Goal: Transaction & Acquisition: Book appointment/travel/reservation

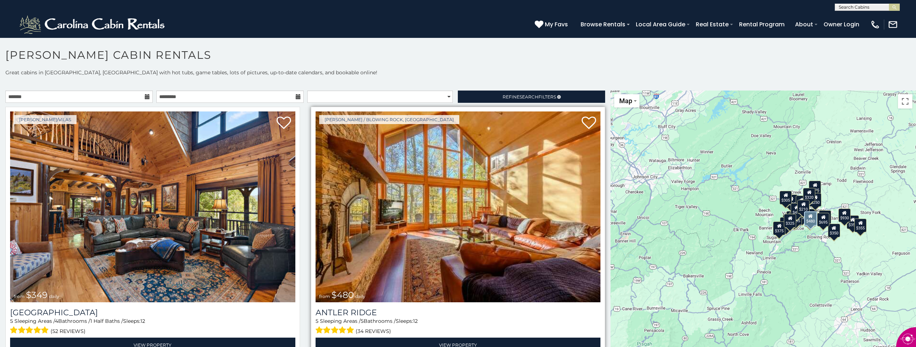
click at [415, 209] on img at bounding box center [457, 207] width 285 height 191
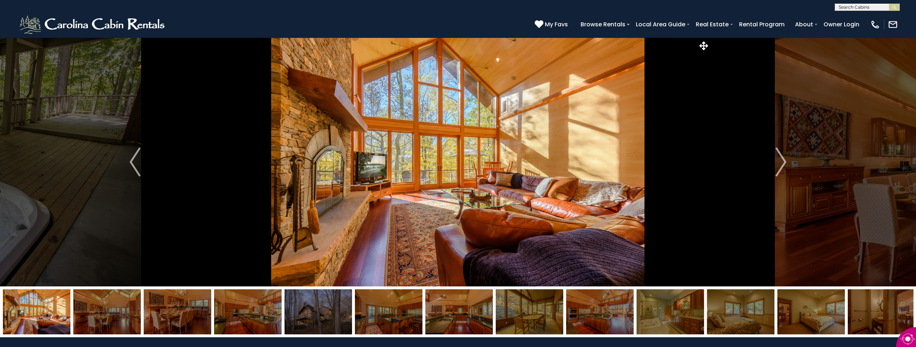
click at [40, 309] on img at bounding box center [36, 311] width 67 height 45
click at [95, 307] on img at bounding box center [106, 311] width 67 height 45
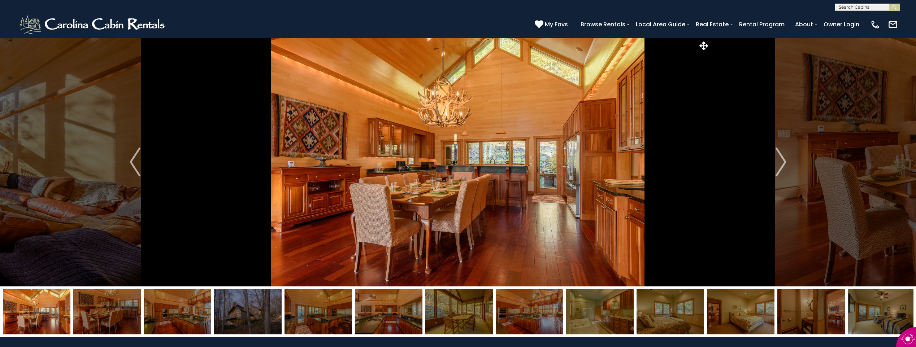
click at [95, 307] on img at bounding box center [106, 311] width 67 height 45
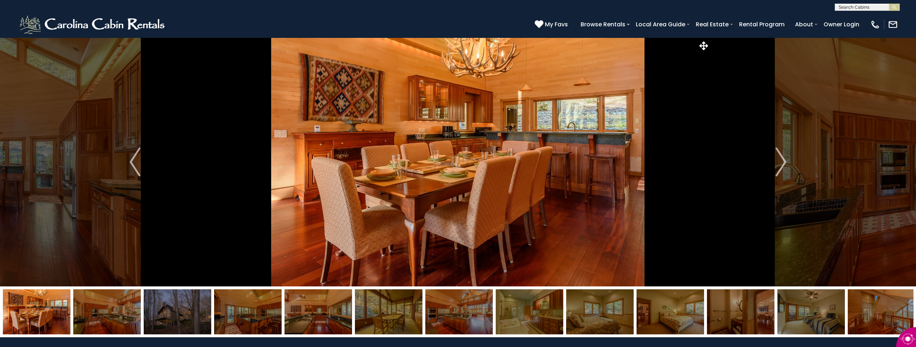
click at [95, 307] on img at bounding box center [106, 311] width 67 height 45
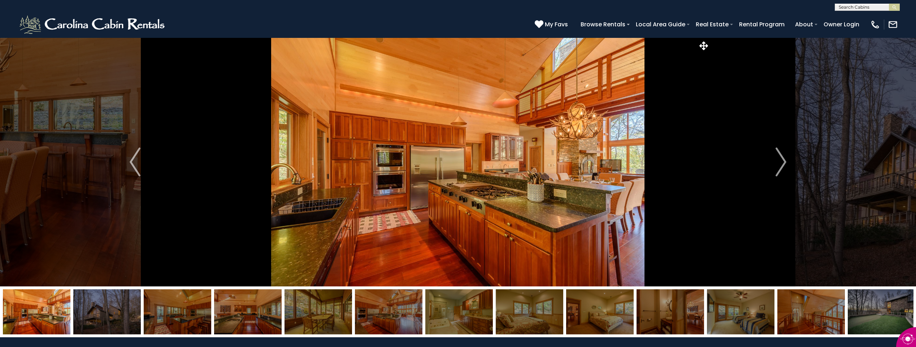
click at [95, 307] on img at bounding box center [106, 311] width 67 height 45
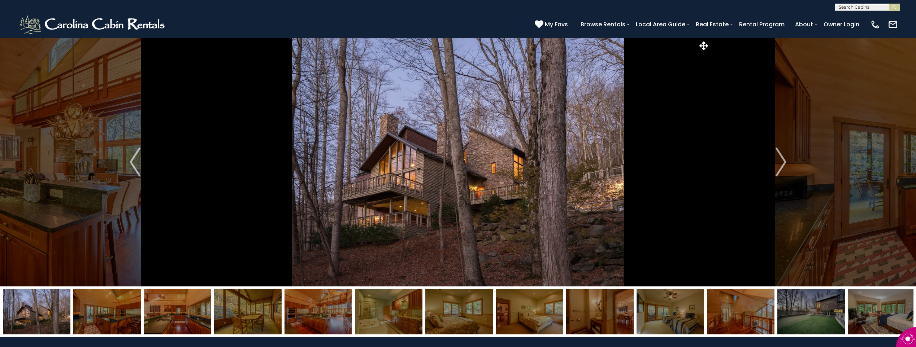
click at [95, 307] on img at bounding box center [106, 311] width 67 height 45
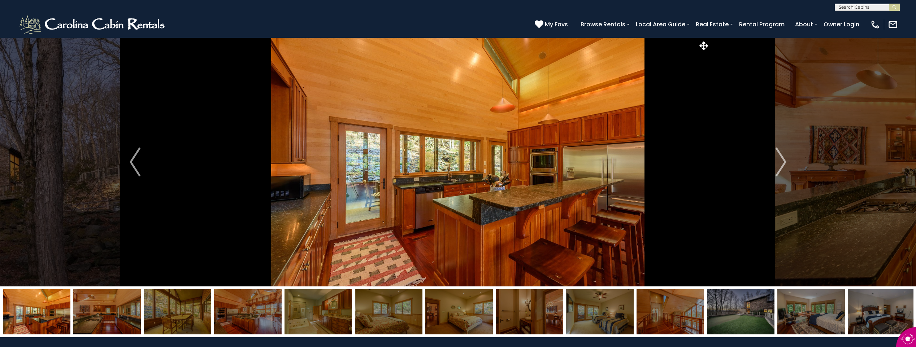
click at [95, 307] on img at bounding box center [106, 311] width 67 height 45
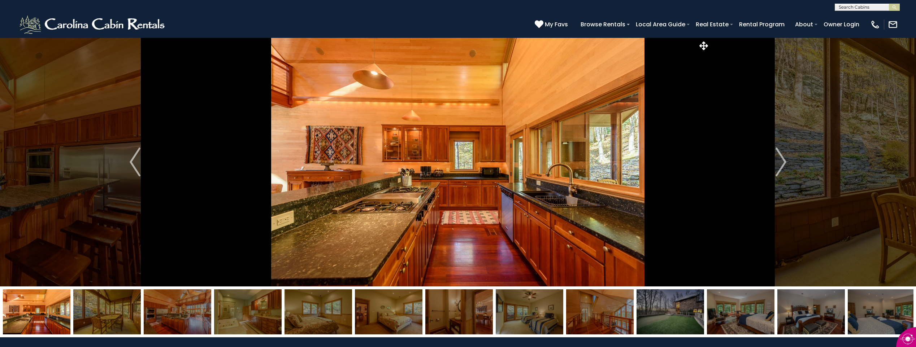
click at [95, 307] on img at bounding box center [106, 311] width 67 height 45
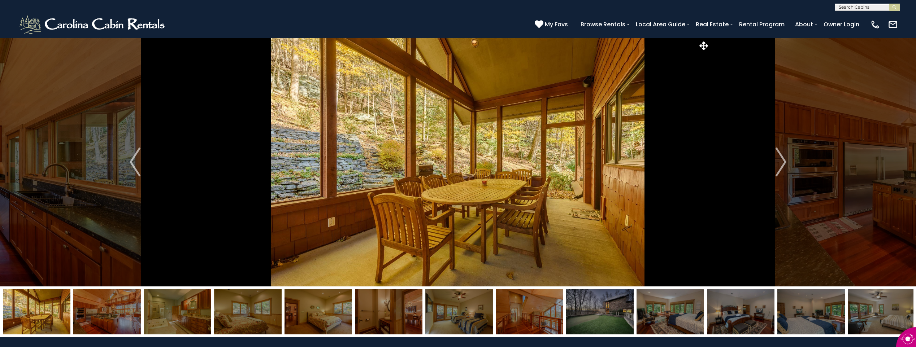
click at [95, 308] on img at bounding box center [106, 311] width 67 height 45
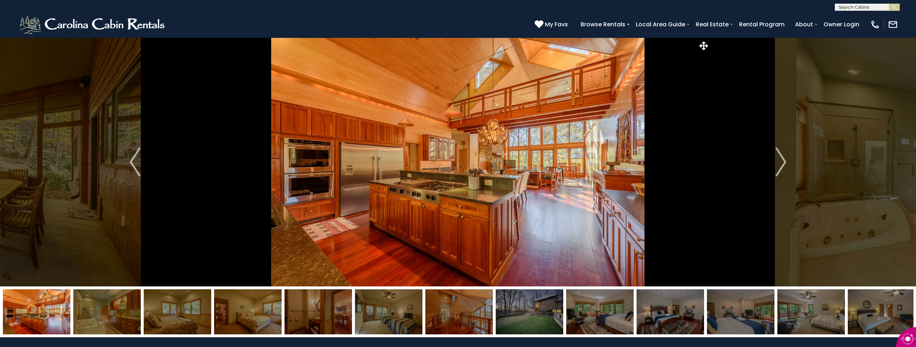
click at [95, 308] on img at bounding box center [106, 311] width 67 height 45
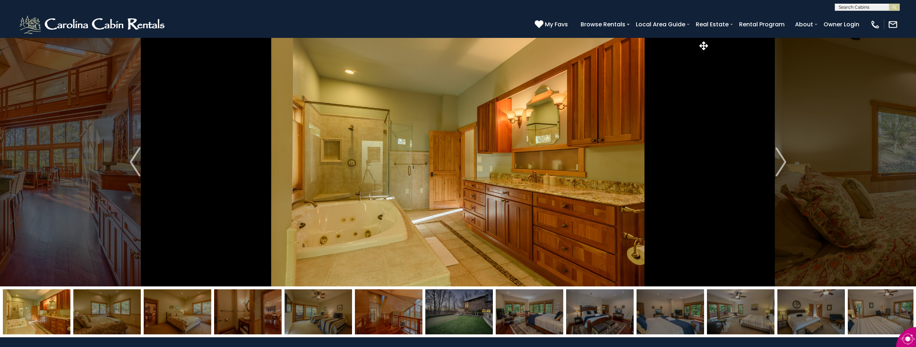
click at [95, 308] on img at bounding box center [106, 311] width 67 height 45
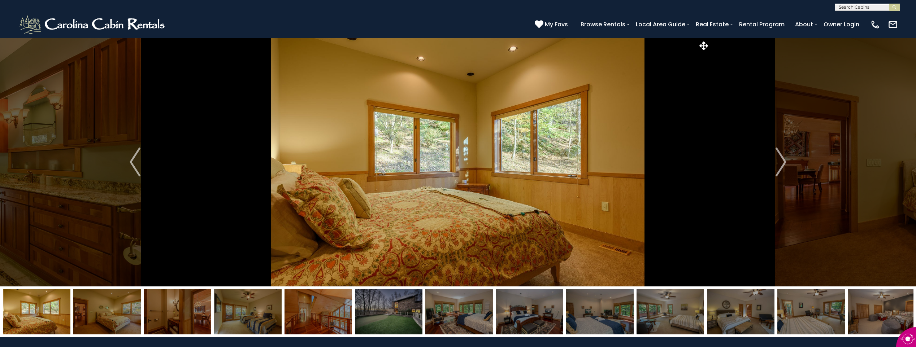
click at [95, 308] on img at bounding box center [106, 311] width 67 height 45
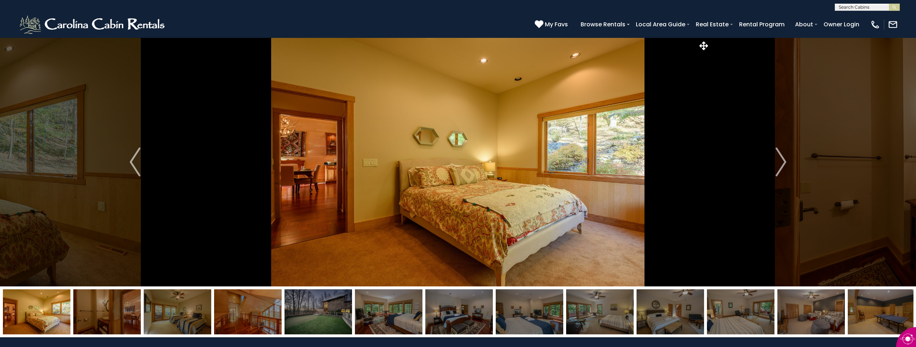
click at [95, 308] on img at bounding box center [106, 311] width 67 height 45
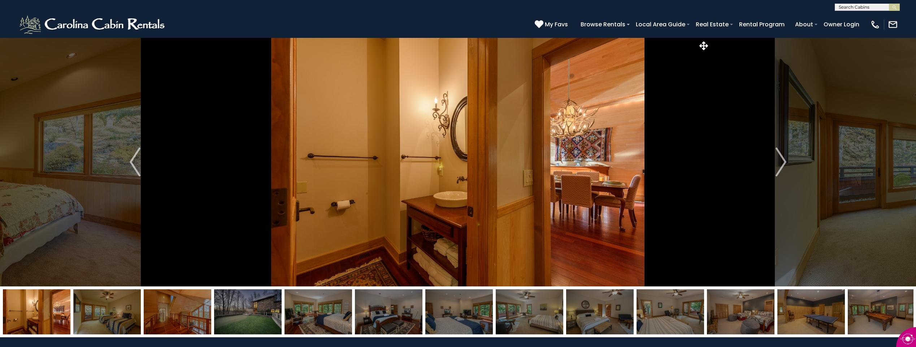
click at [95, 308] on img at bounding box center [106, 311] width 67 height 45
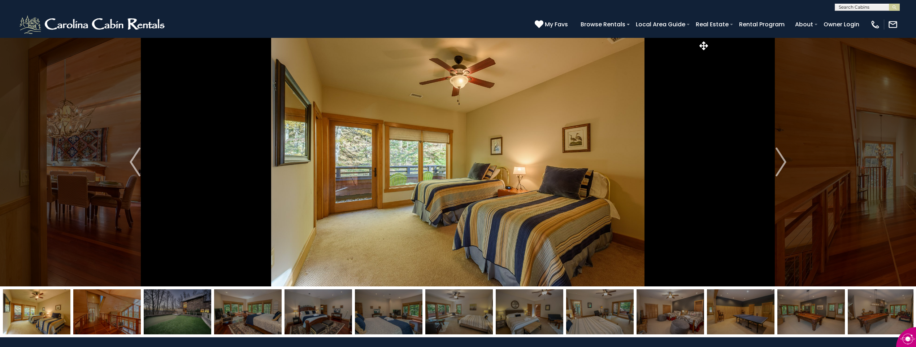
click at [95, 308] on img at bounding box center [106, 311] width 67 height 45
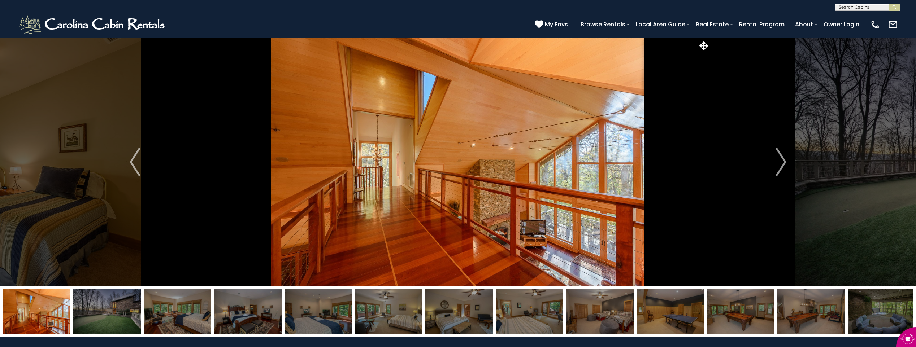
click at [95, 308] on img at bounding box center [106, 311] width 67 height 45
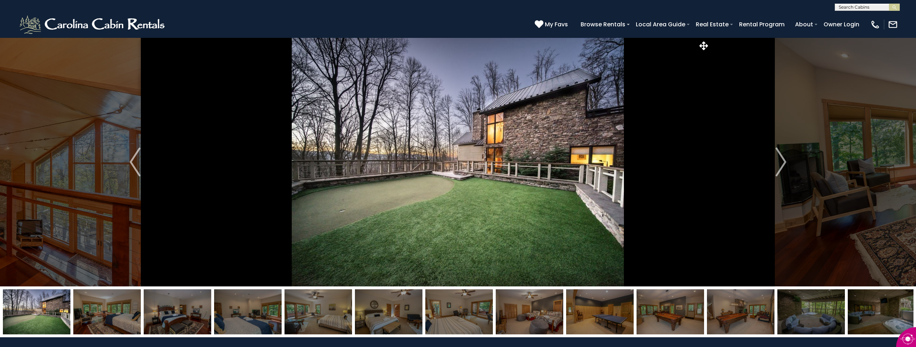
click at [95, 308] on img at bounding box center [106, 311] width 67 height 45
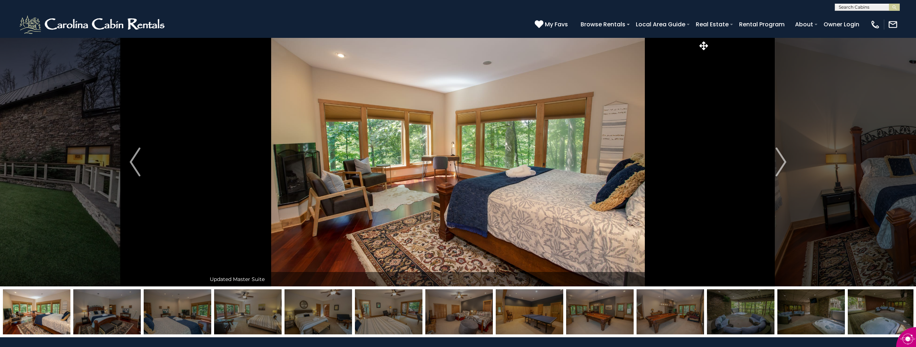
click at [95, 308] on img at bounding box center [106, 311] width 67 height 45
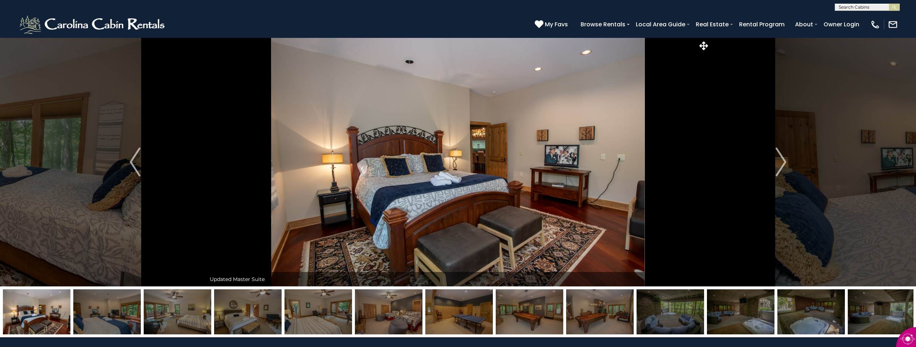
click at [95, 308] on img at bounding box center [106, 311] width 67 height 45
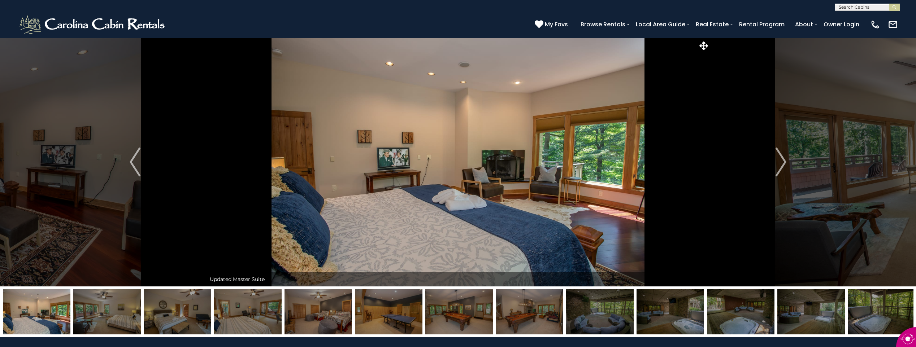
click at [95, 308] on img at bounding box center [106, 311] width 67 height 45
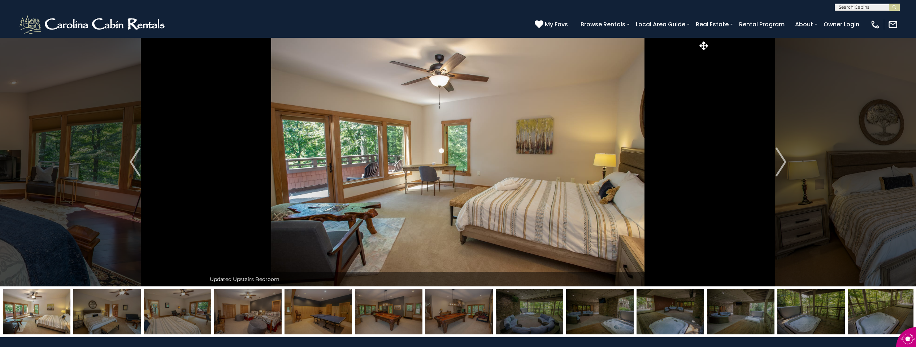
click at [95, 308] on img at bounding box center [106, 311] width 67 height 45
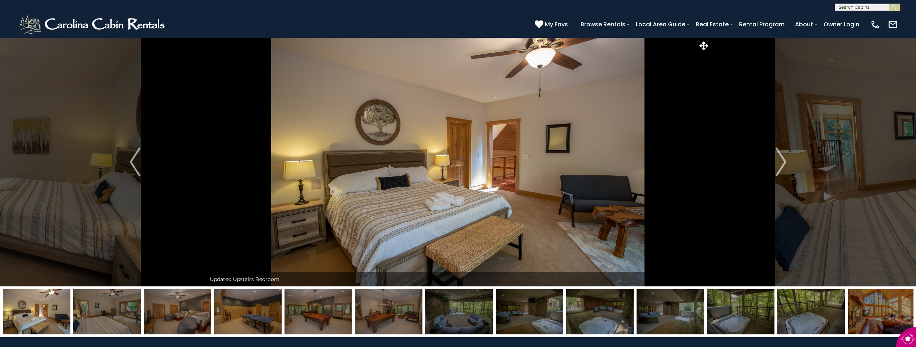
click at [95, 308] on img at bounding box center [106, 311] width 67 height 45
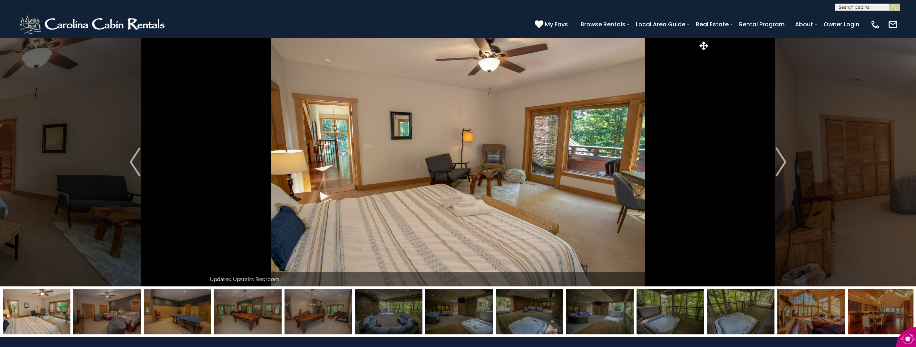
click at [95, 308] on img at bounding box center [106, 311] width 67 height 45
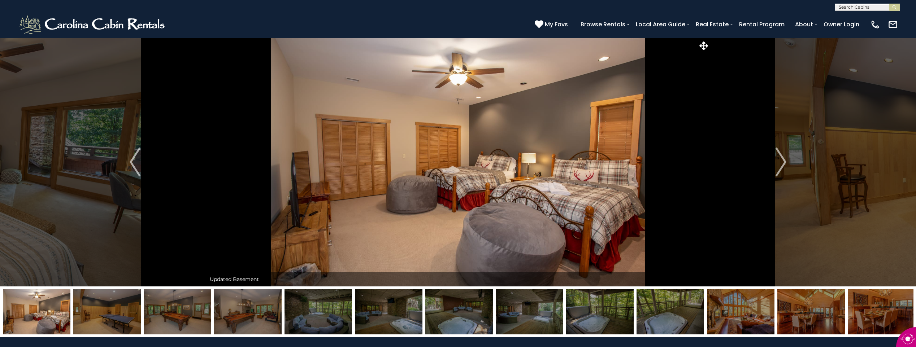
click at [95, 308] on img at bounding box center [106, 311] width 67 height 45
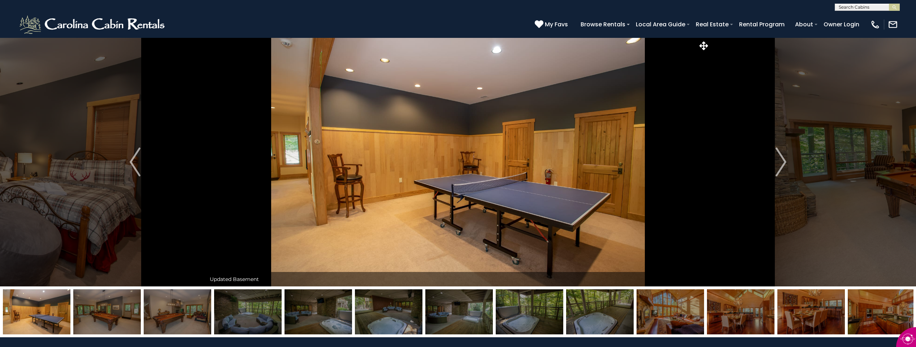
click at [95, 308] on img at bounding box center [106, 311] width 67 height 45
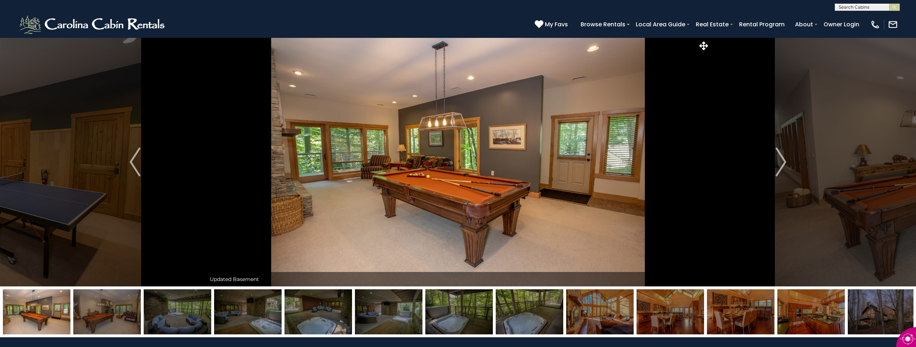
click at [95, 308] on img at bounding box center [106, 311] width 67 height 45
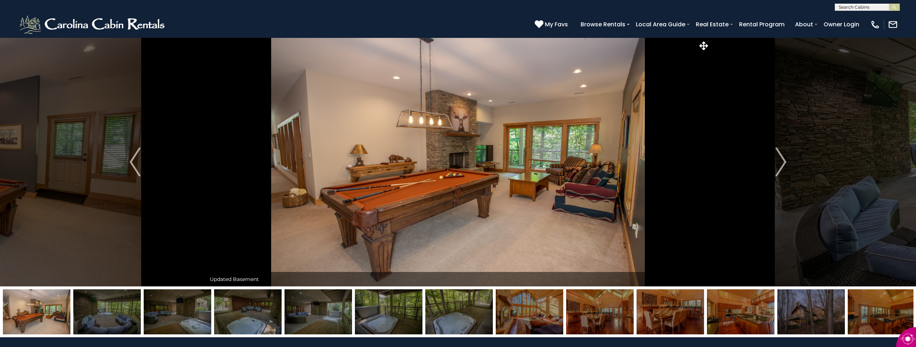
click at [95, 308] on img at bounding box center [106, 311] width 67 height 45
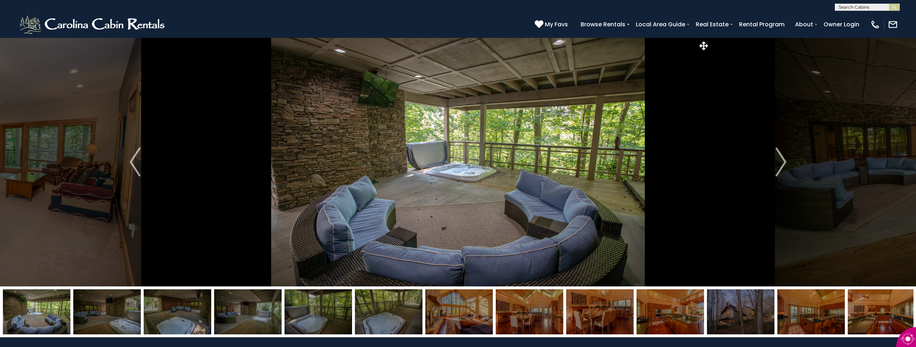
click at [94, 309] on img at bounding box center [106, 311] width 67 height 45
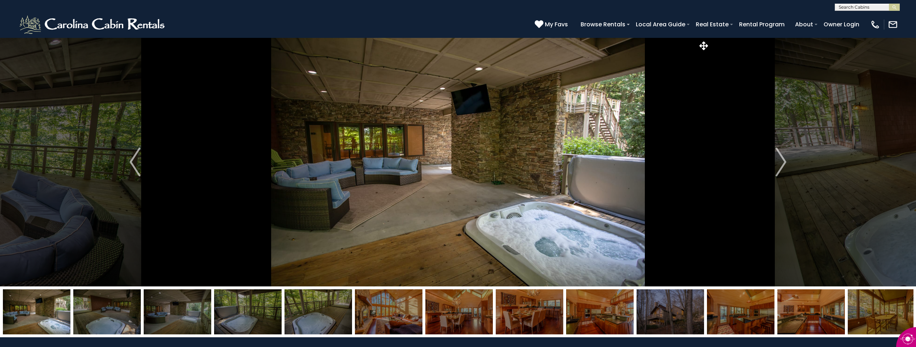
click at [94, 309] on img at bounding box center [106, 311] width 67 height 45
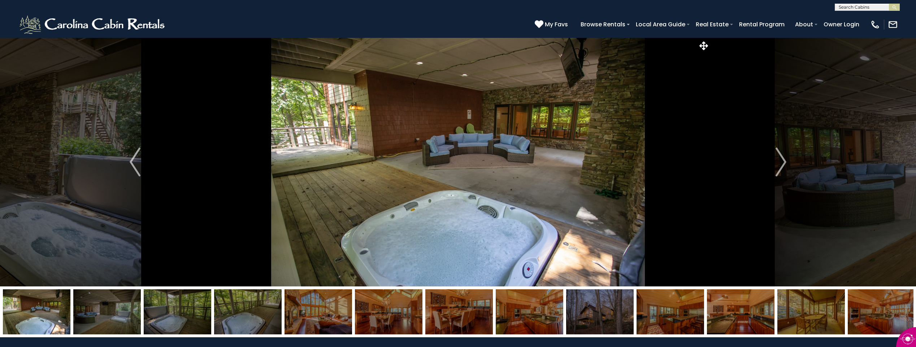
click at [94, 310] on img at bounding box center [106, 311] width 67 height 45
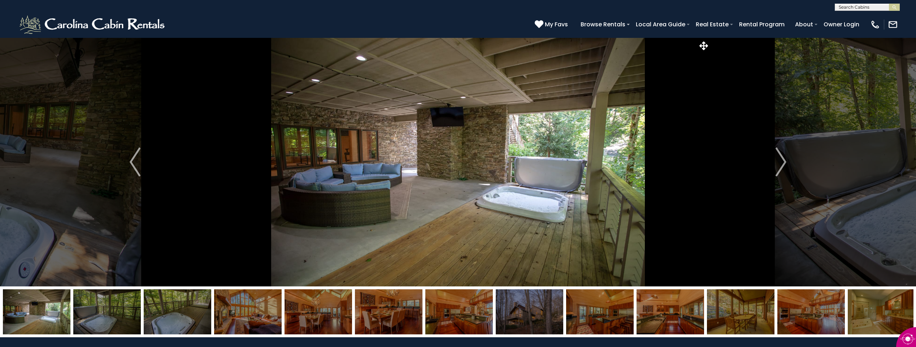
click at [94, 310] on img at bounding box center [106, 311] width 67 height 45
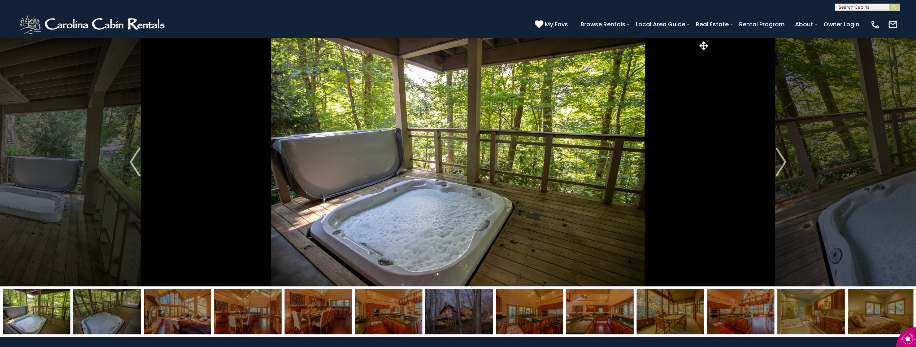
click at [94, 310] on img at bounding box center [106, 311] width 67 height 45
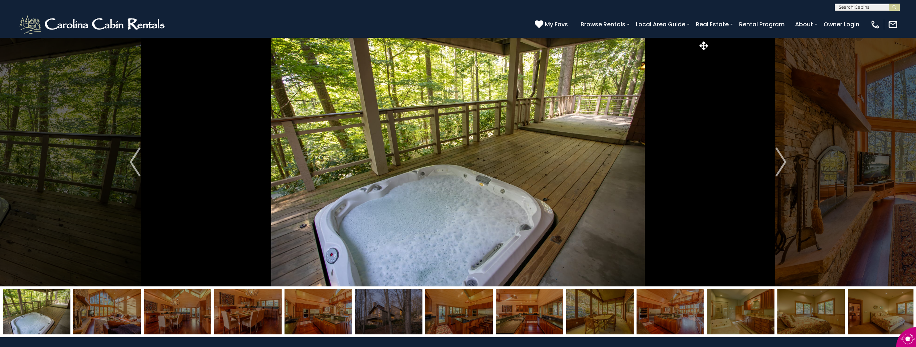
click at [94, 310] on img at bounding box center [106, 311] width 67 height 45
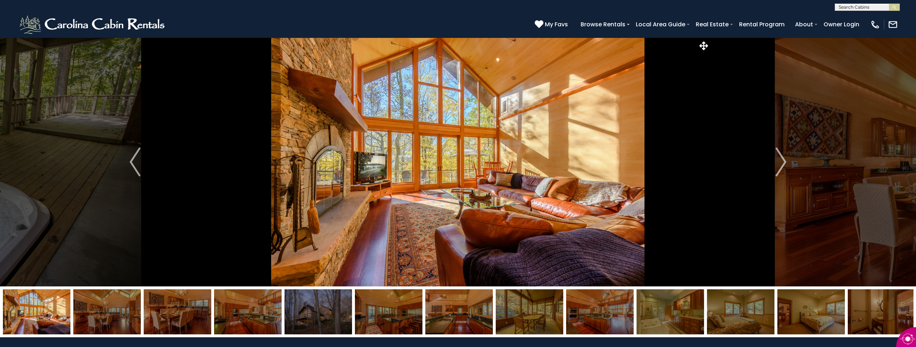
click at [94, 310] on img at bounding box center [106, 311] width 67 height 45
